Goal: Register for event/course

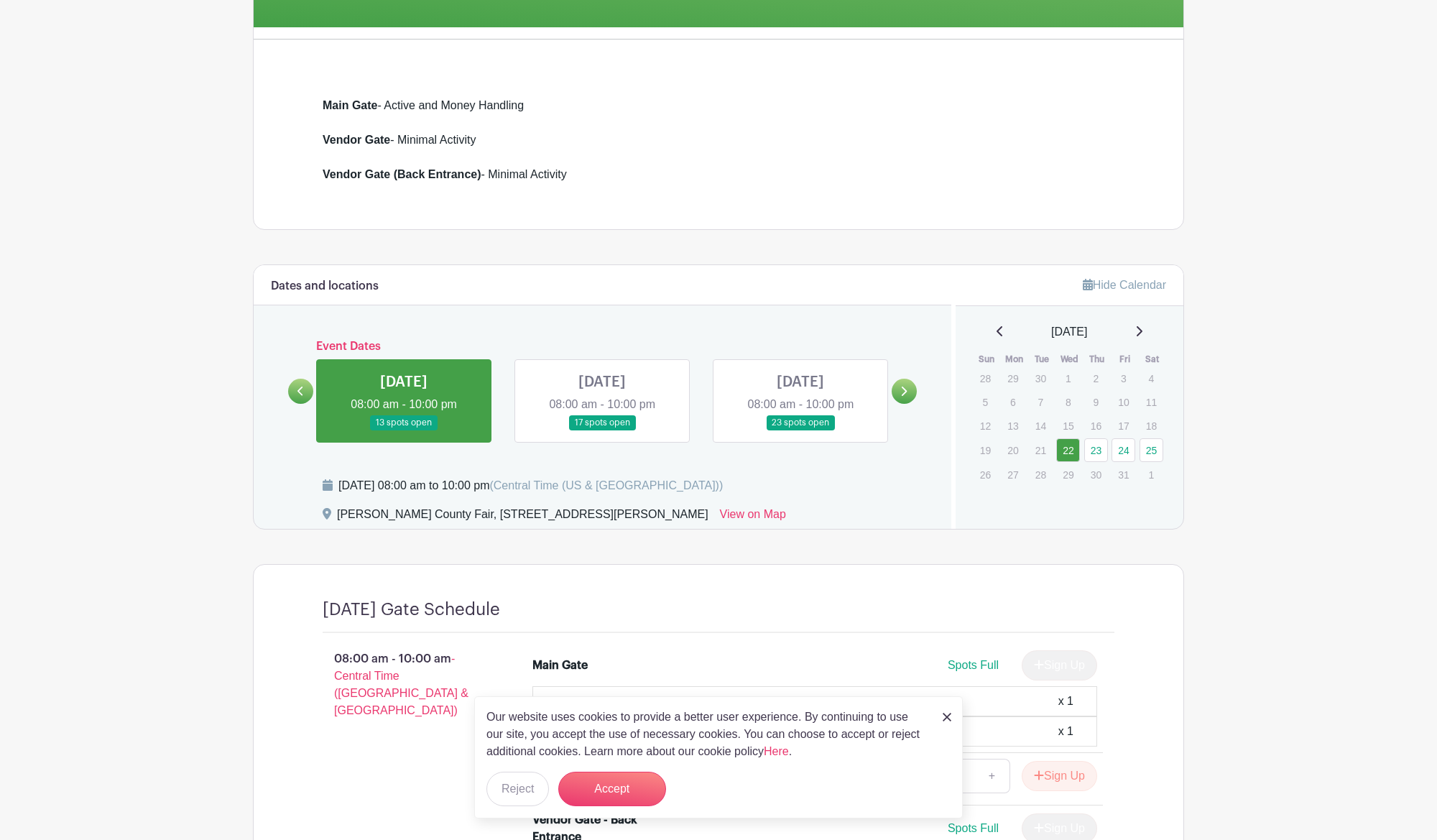
scroll to position [353, 0]
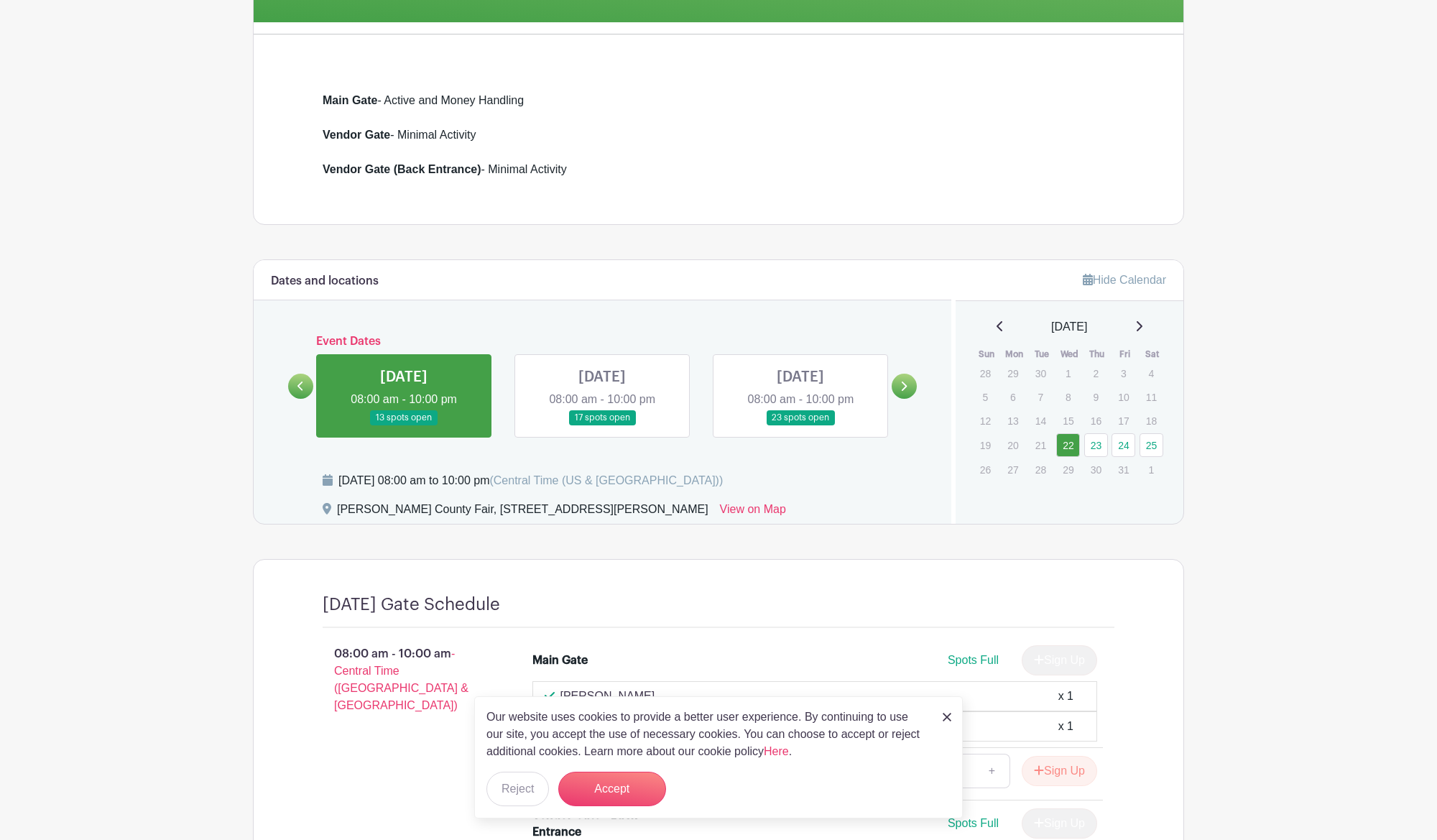
click at [602, 425] on link at bounding box center [602, 425] width 0 height 0
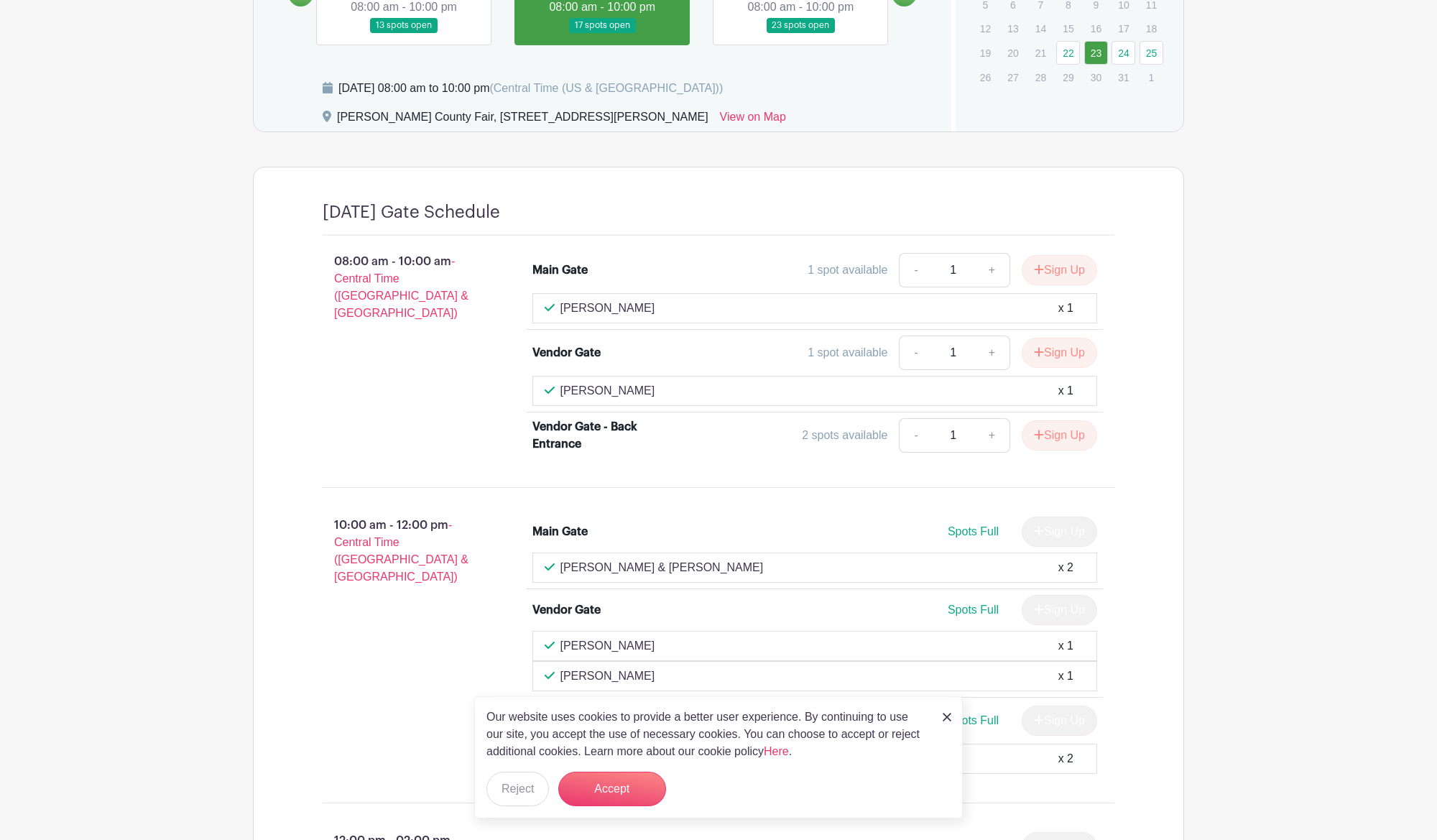
scroll to position [745, 0]
click at [951, 719] on img at bounding box center [946, 717] width 8 height 8
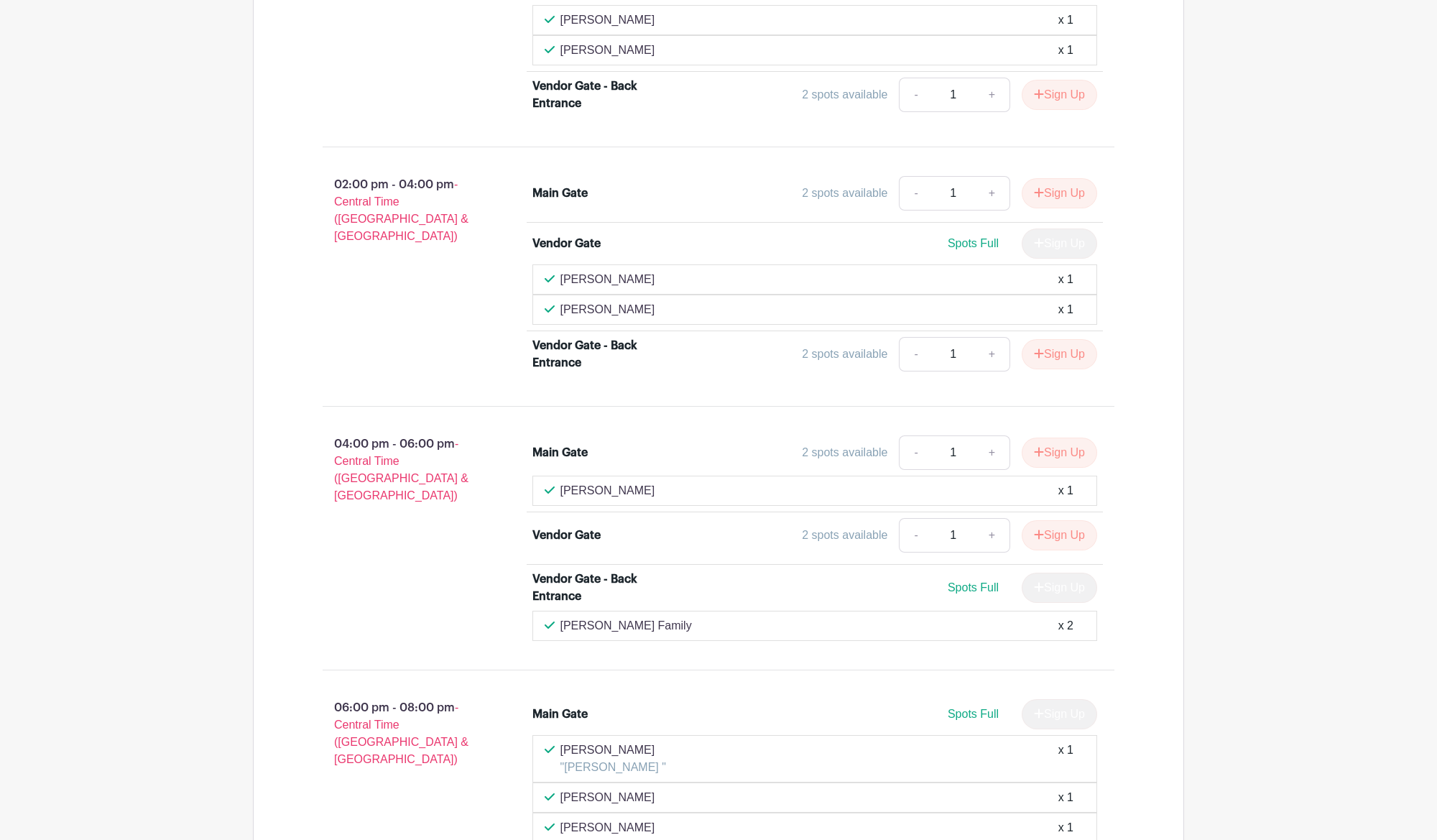
scroll to position [1723, 0]
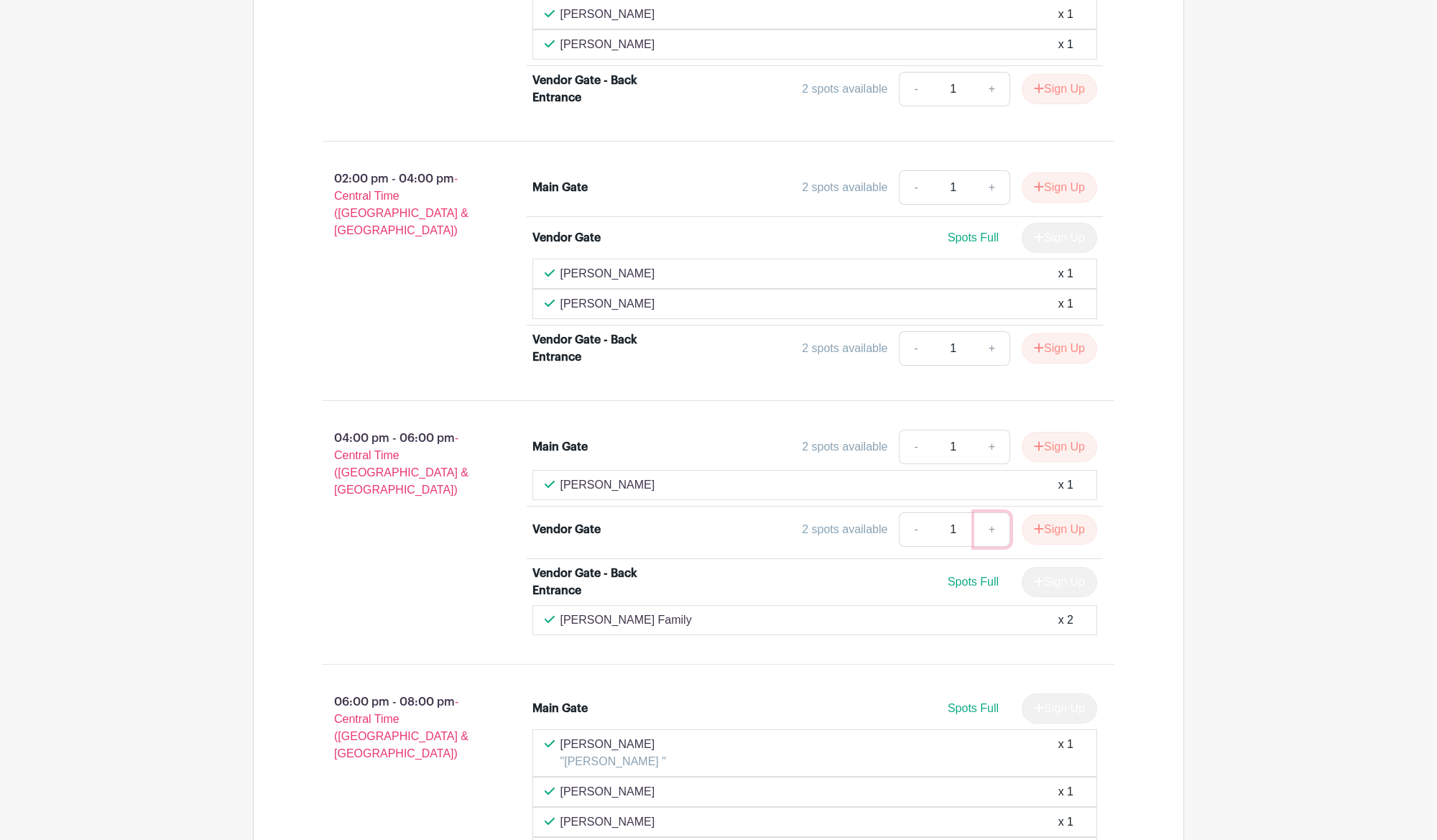
click at [992, 536] on link "+" at bounding box center [991, 529] width 36 height 35
type input "2"
click at [992, 536] on link "+" at bounding box center [991, 529] width 36 height 35
click at [1067, 533] on button "Sign Up" at bounding box center [1059, 529] width 76 height 30
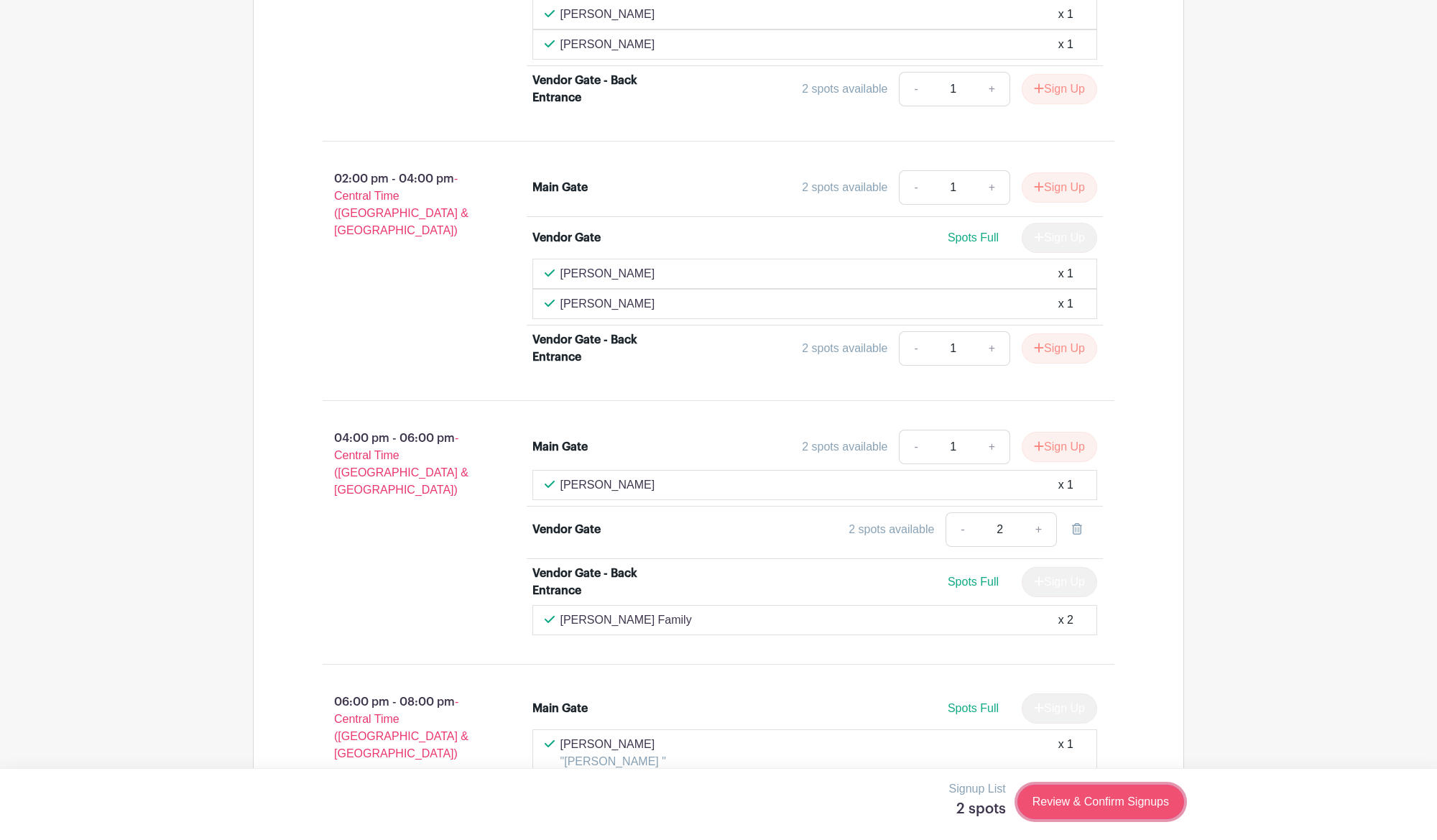
click at [1107, 804] on link "Review & Confirm Signups" at bounding box center [1101, 802] width 166 height 35
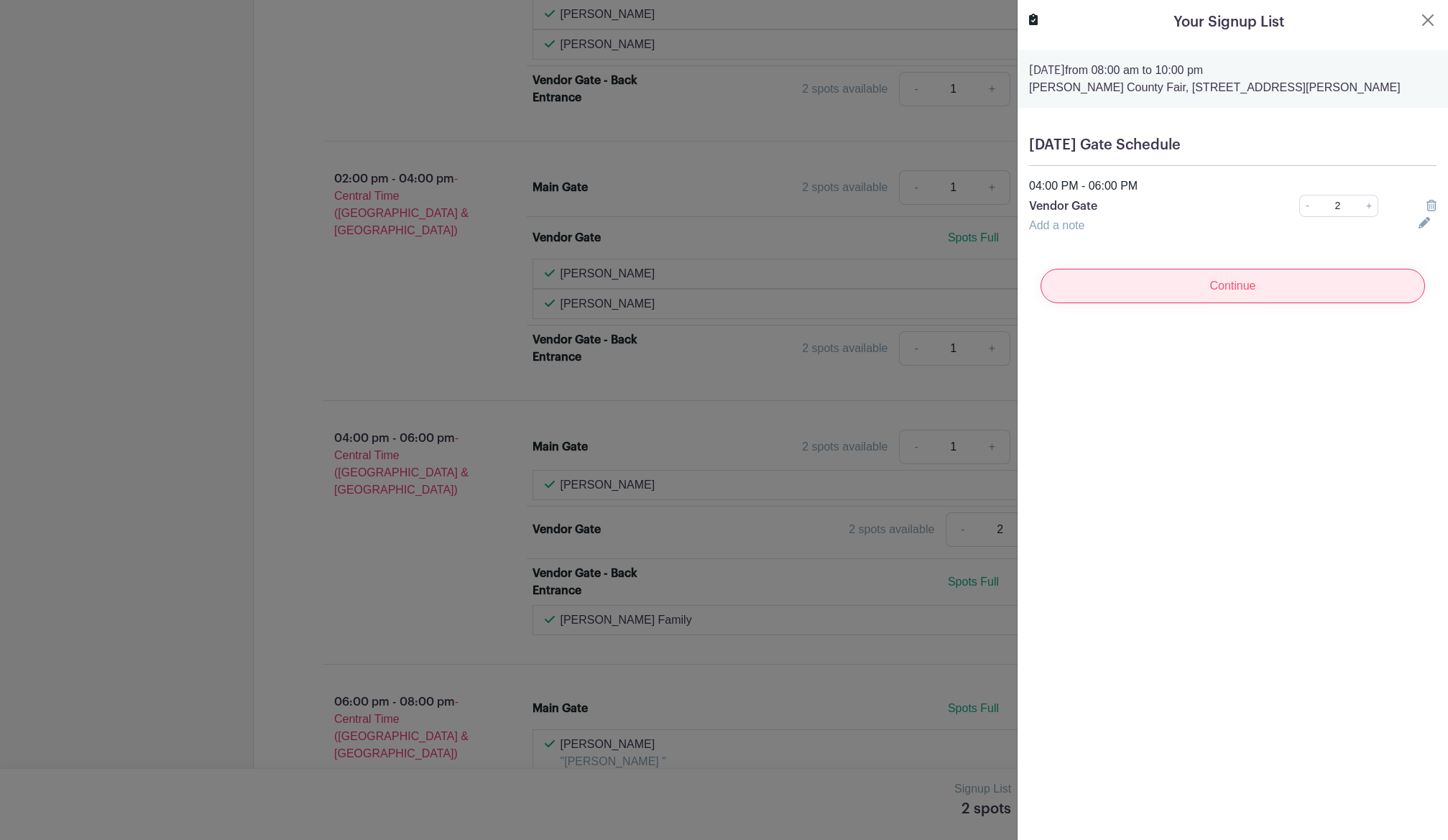
click at [1232, 287] on input "Continue" at bounding box center [1232, 286] width 384 height 35
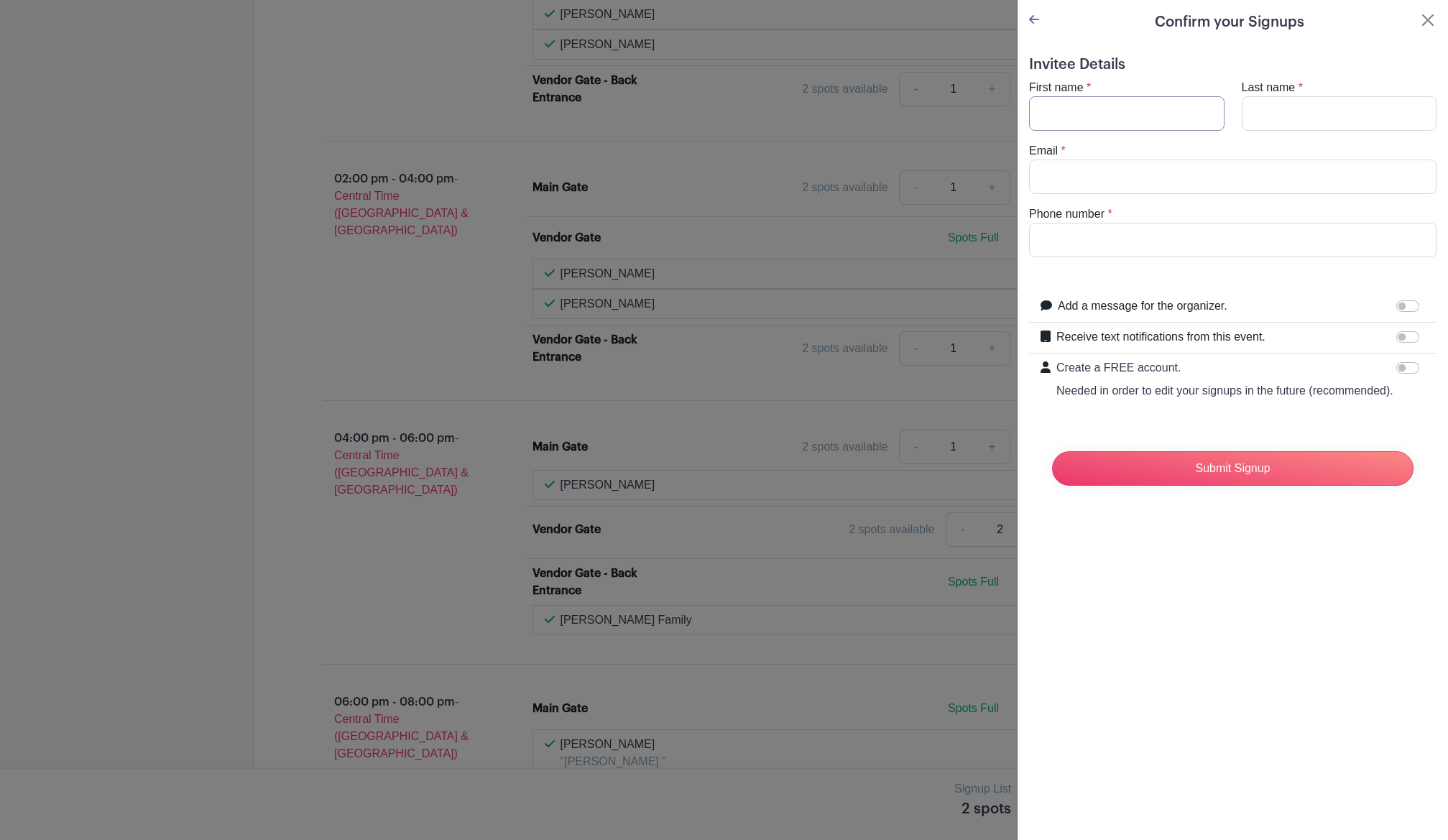
click at [1099, 111] on input "First name" at bounding box center [1126, 113] width 195 height 35
type input "[PERSON_NAME] and [PERSON_NAME]"
type input "[PERSON_NAME]"
click at [1102, 179] on input "Email" at bounding box center [1233, 177] width 408 height 35
type input "[PERSON_NAME][EMAIL_ADDRESS][PERSON_NAME][DOMAIN_NAME]"
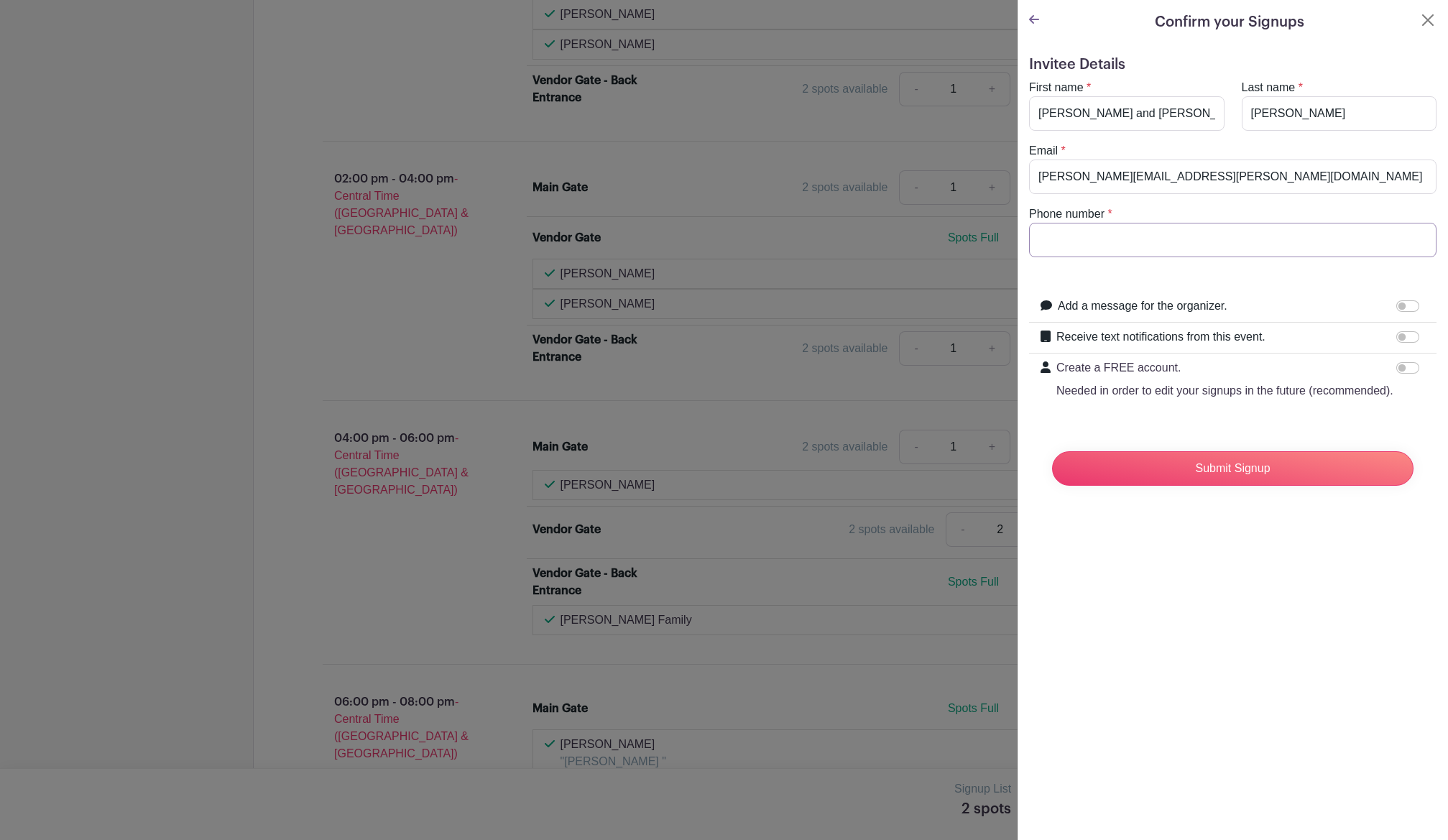
click at [1158, 236] on input "Phone number" at bounding box center [1233, 239] width 408 height 35
type input "2025771098"
click at [1264, 638] on div "Confirm your Signups Invitee Details First name * [PERSON_NAME] and [PERSON_NAM…" at bounding box center [1232, 420] width 431 height 840
click at [1259, 486] on input "Submit Signup" at bounding box center [1233, 468] width 362 height 35
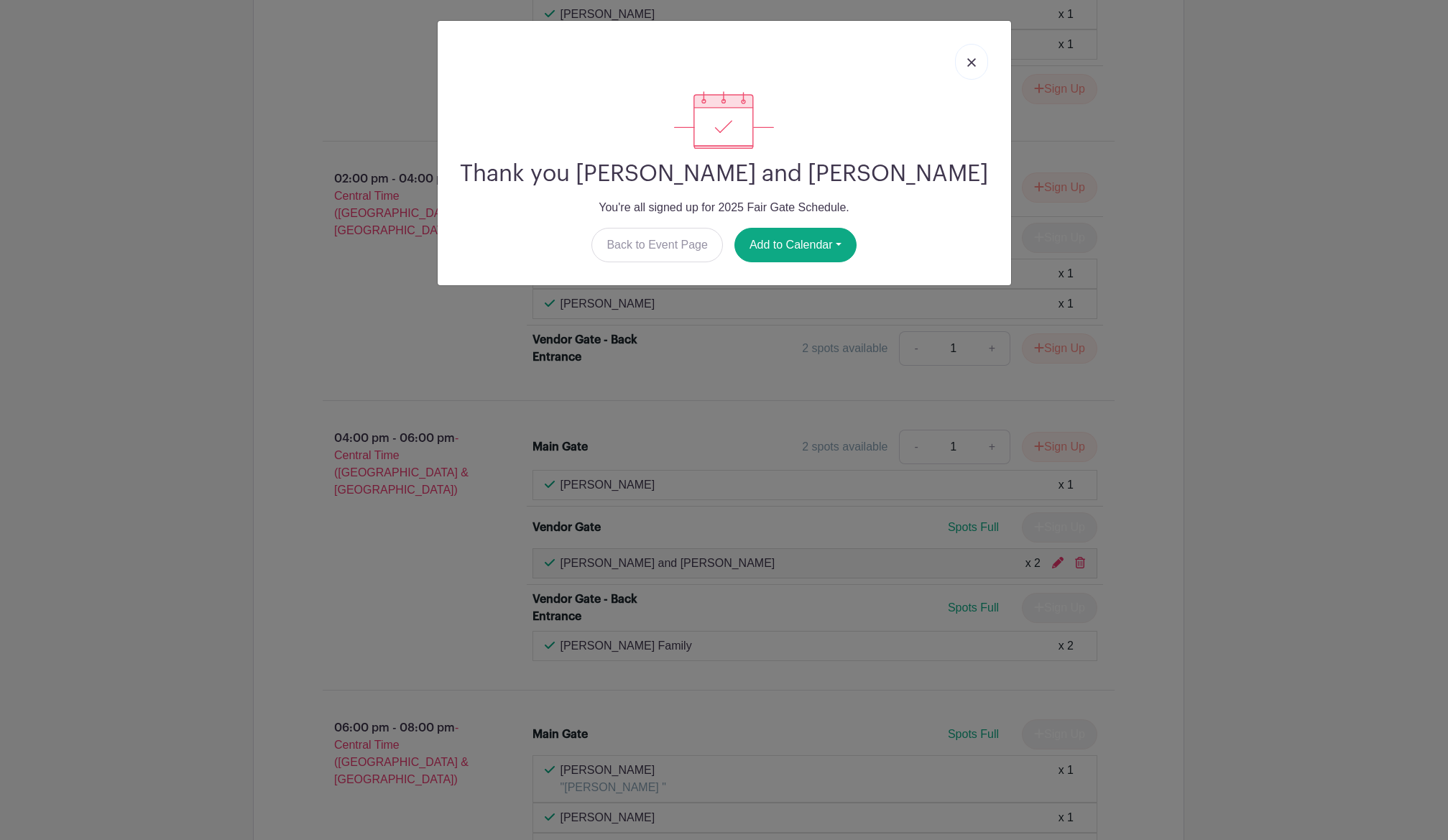
click at [968, 61] on img at bounding box center [971, 62] width 8 height 8
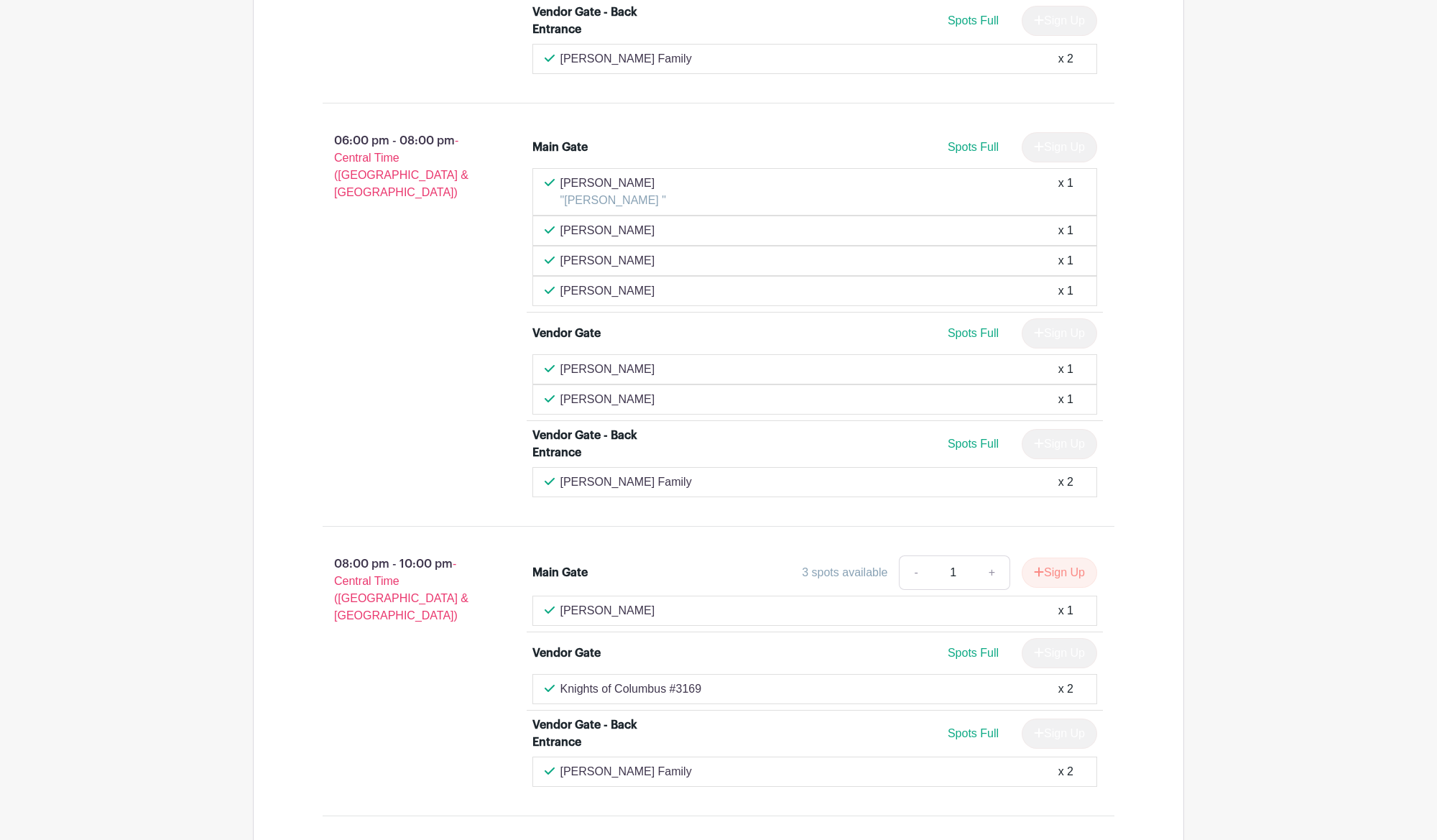
scroll to position [2280, 0]
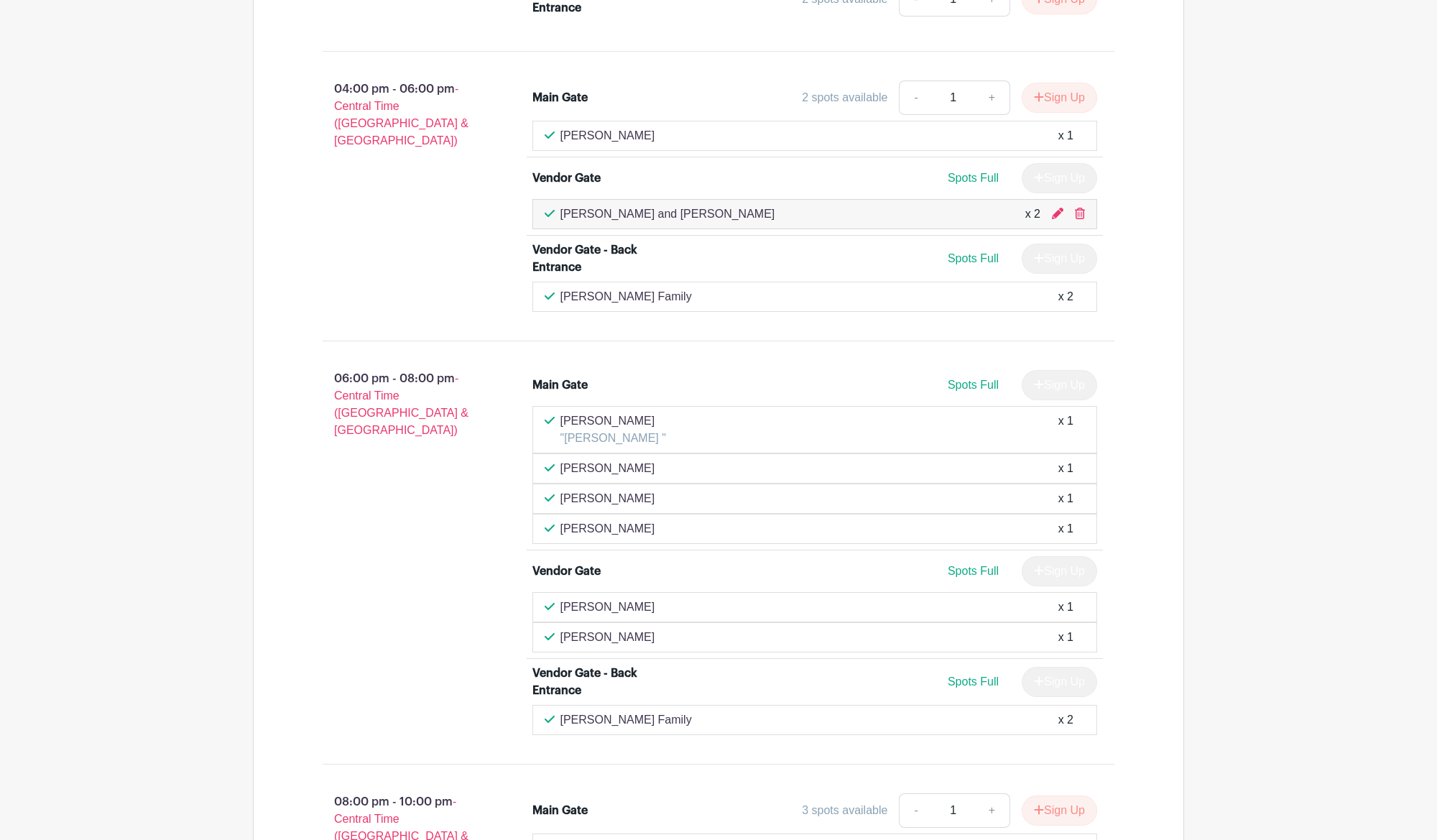
scroll to position [2069, 0]
click at [1124, 238] on div "Main Gate 2 spots available - 1 + Sign Up [PERSON_NAME] x 1 [GEOGRAPHIC_DATA] S…" at bounding box center [823, 199] width 629 height 243
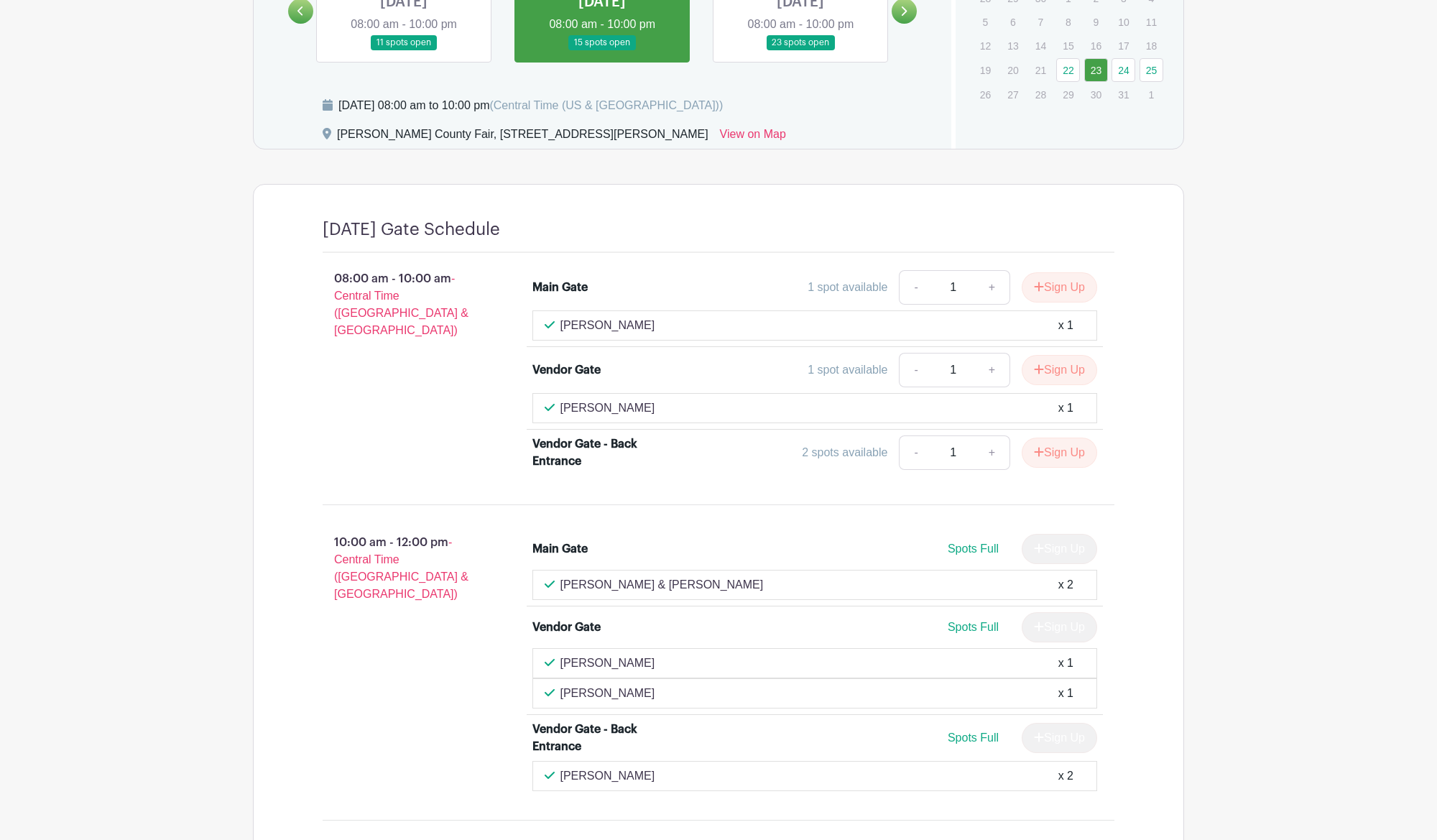
scroll to position [650, 0]
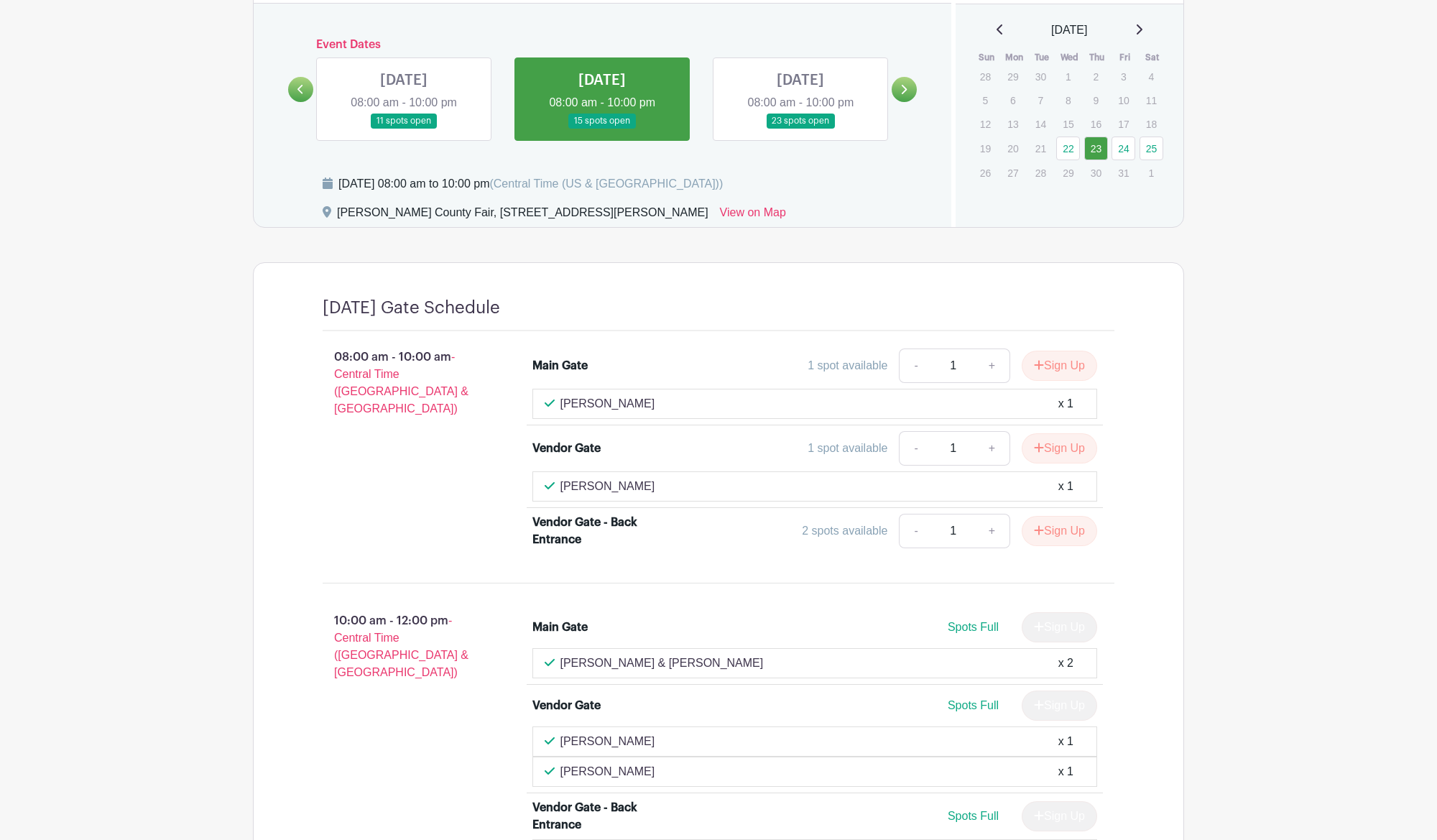
click at [800, 129] on link at bounding box center [800, 129] width 0 height 0
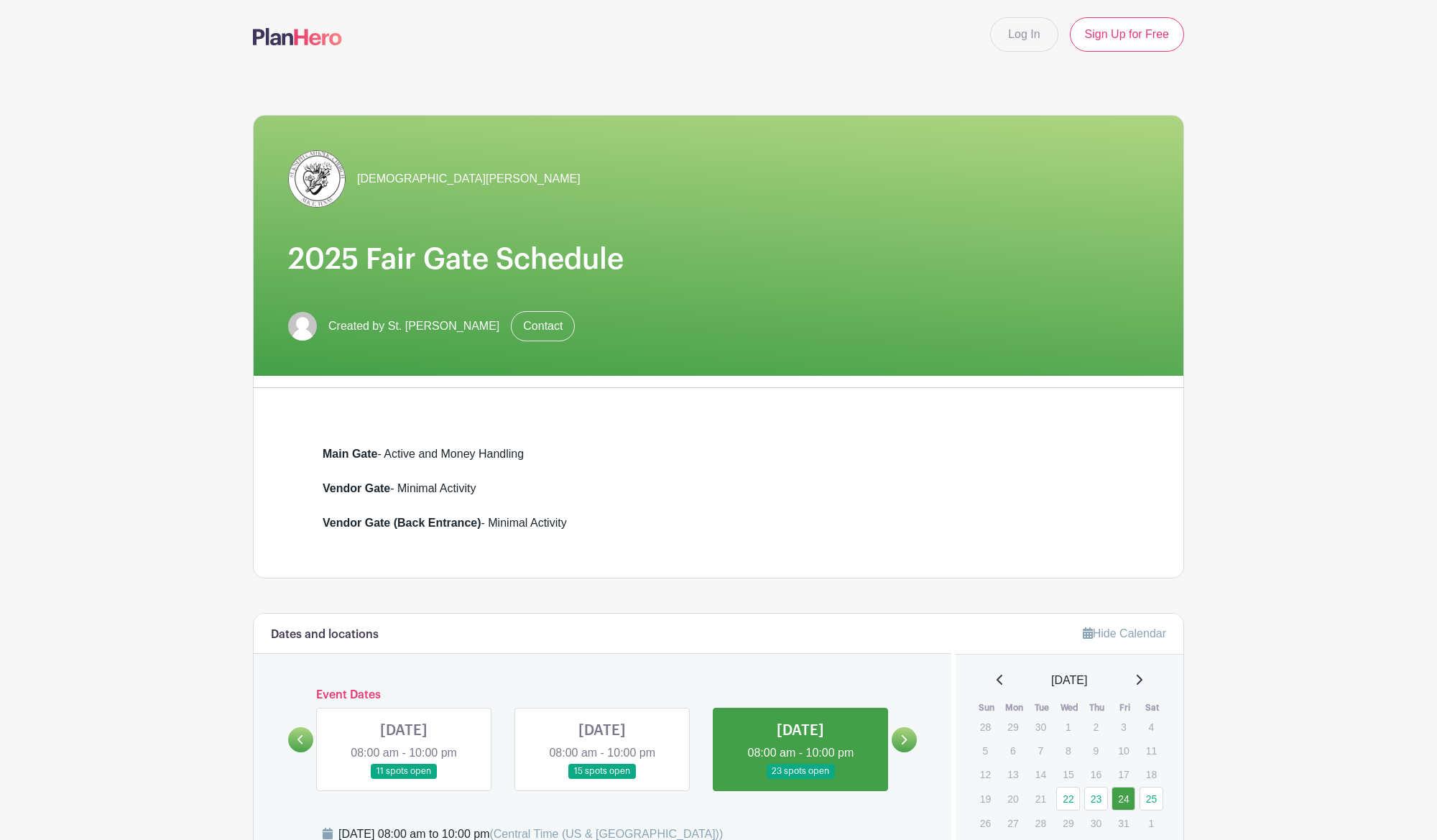
click at [404, 181] on span "[DEMOGRAPHIC_DATA][PERSON_NAME]" at bounding box center [468, 178] width 223 height 17
